Goal: Transaction & Acquisition: Subscribe to service/newsletter

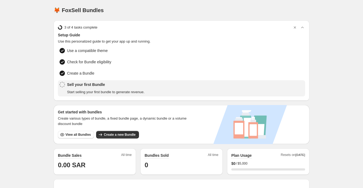
scroll to position [60, 0]
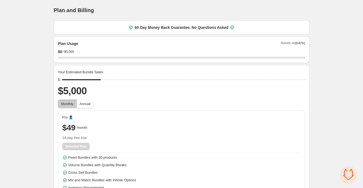
scroll to position [18, 0]
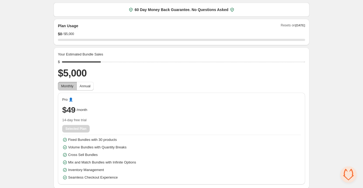
click at [80, 128] on div "Selected Plan" at bounding box center [181, 129] width 238 height 8
click at [86, 87] on span "Annual" at bounding box center [85, 86] width 11 height 4
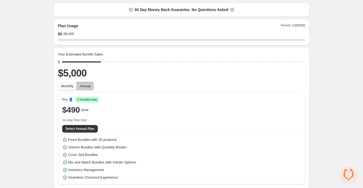
click at [73, 86] on span "Monthly" at bounding box center [67, 86] width 12 height 4
